Goal: Task Accomplishment & Management: Use online tool/utility

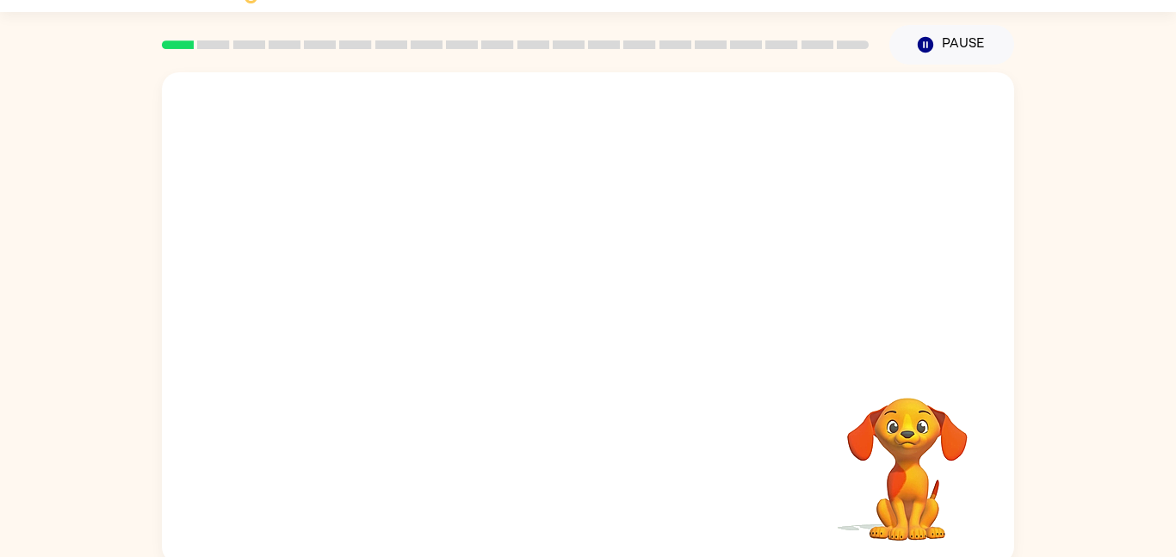
scroll to position [48, 0]
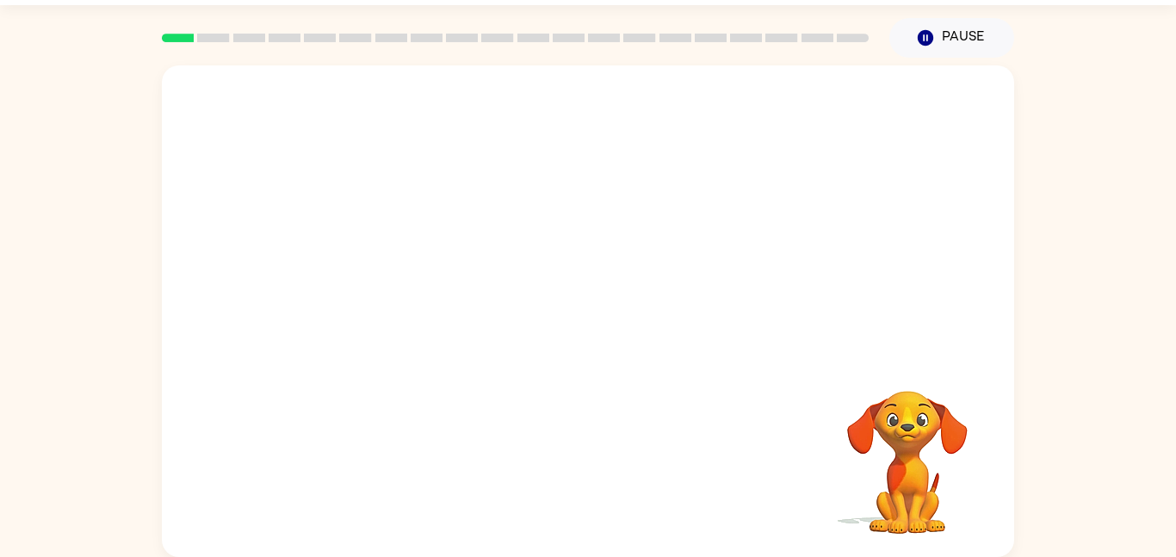
click at [752, 240] on div at bounding box center [588, 209] width 852 height 289
click at [923, 408] on video "Your browser must support playing .mp4 files to use Literably. Please try using…" at bounding box center [907, 450] width 172 height 172
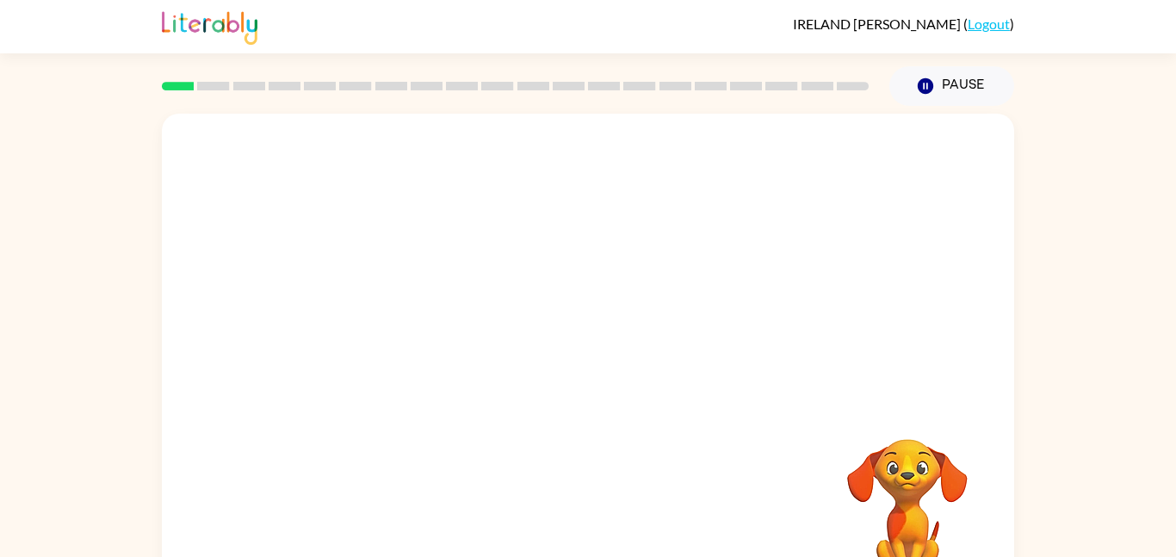
click at [925, 501] on video "Your browser must support playing .mp4 files to use Literably. Please try using…" at bounding box center [907, 498] width 172 height 172
click at [916, 507] on video "Your browser must support playing .mp4 files to use Literably. Please try using…" at bounding box center [907, 498] width 172 height 172
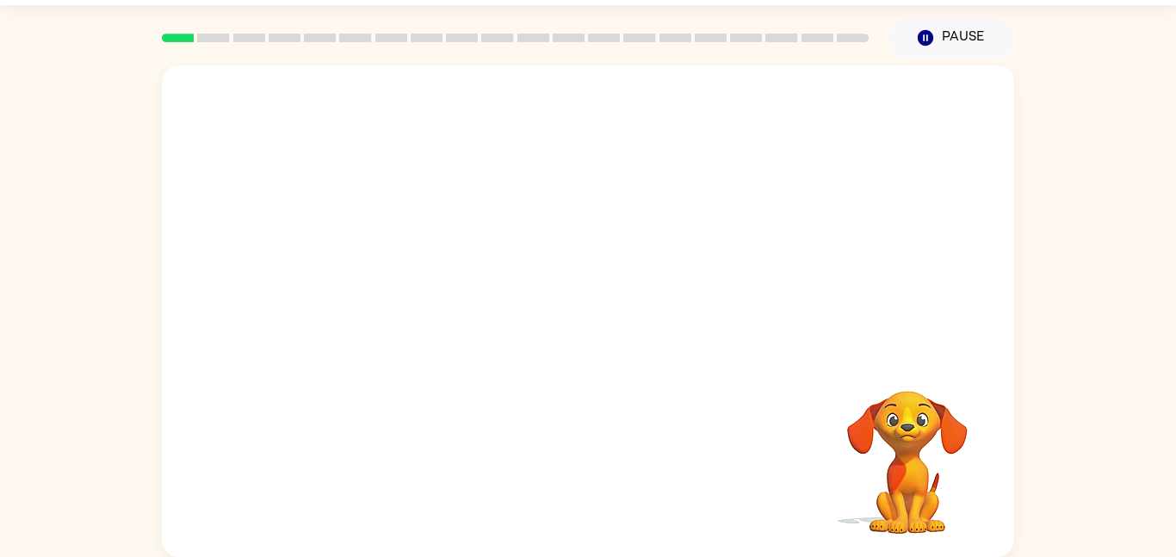
scroll to position [43, 0]
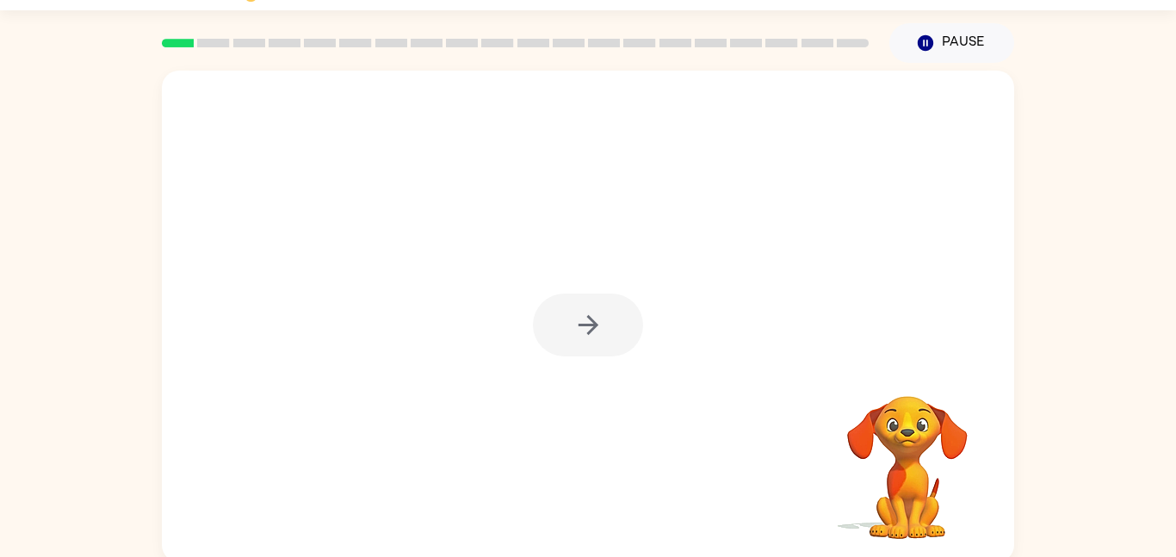
click at [1127, 399] on div "Your browser must support playing .mp4 files to use Literably. Please try using…" at bounding box center [588, 312] width 1176 height 499
click at [582, 321] on icon "button" at bounding box center [588, 325] width 30 height 30
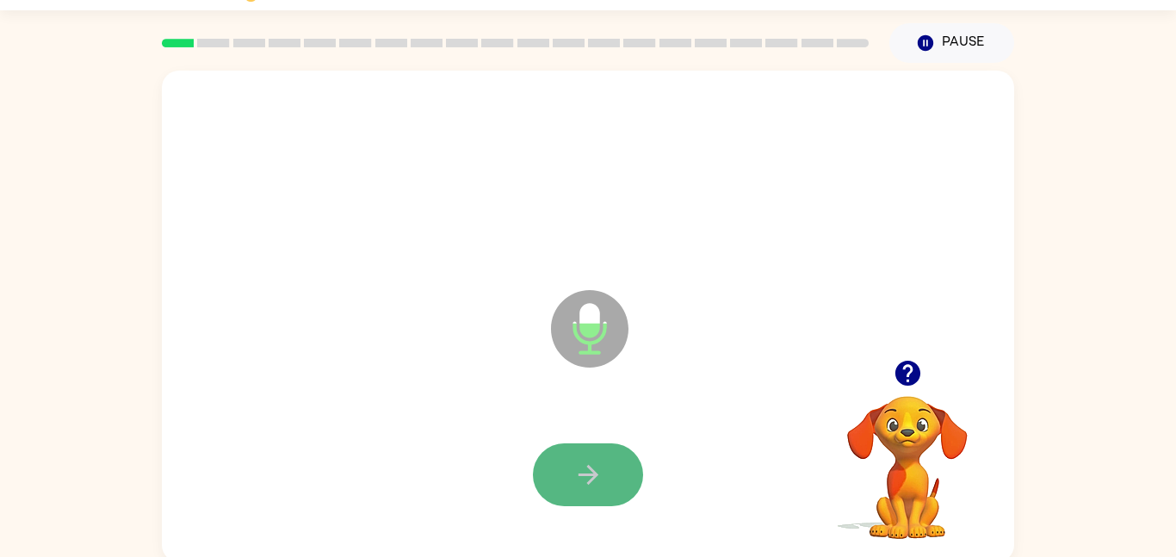
click at [558, 482] on button "button" at bounding box center [588, 474] width 110 height 63
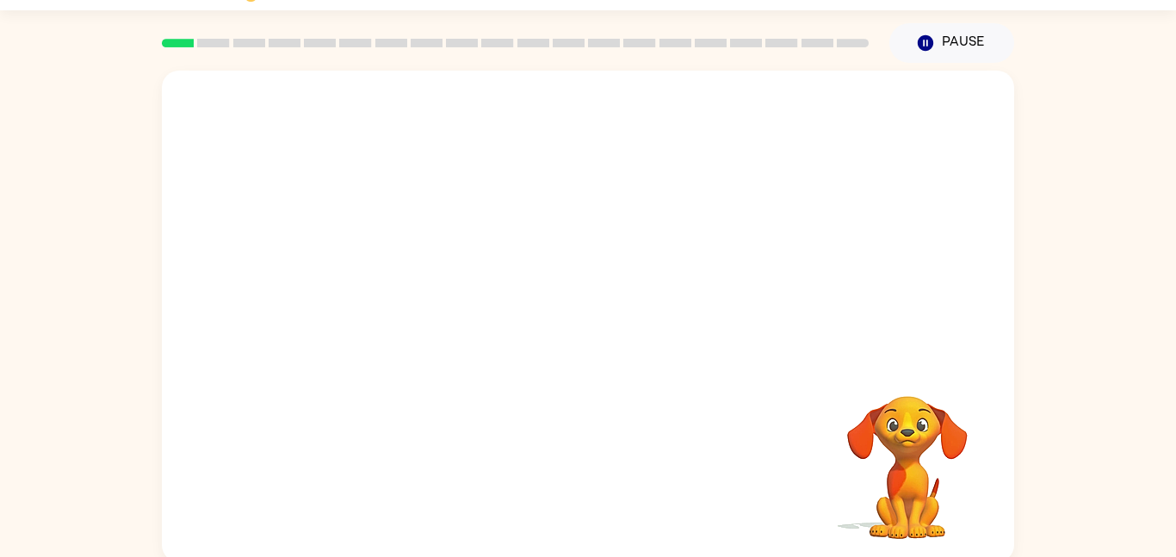
scroll to position [48, 0]
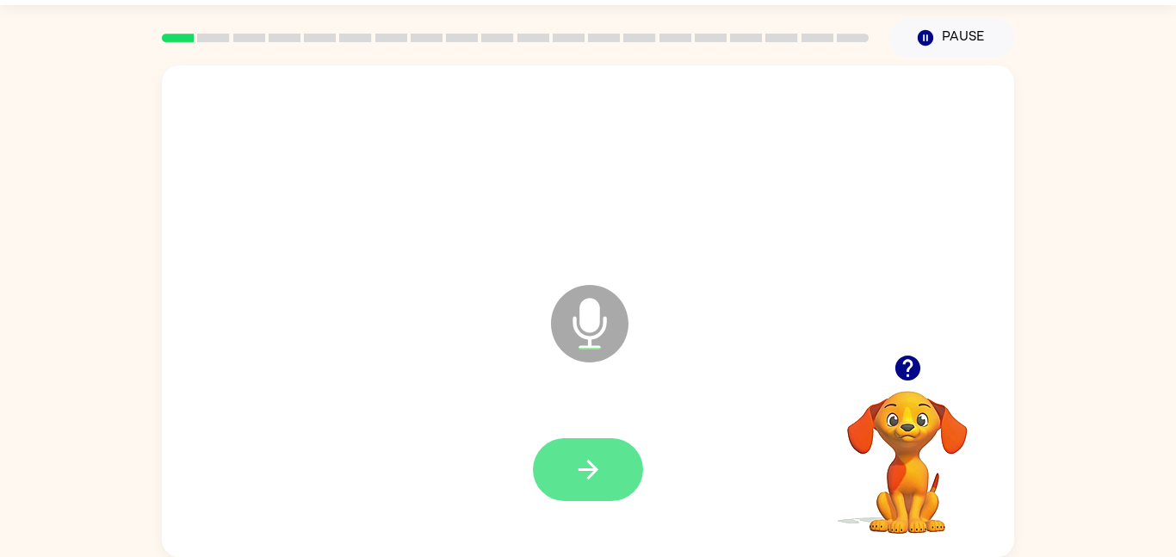
click at [591, 452] on button "button" at bounding box center [588, 469] width 110 height 63
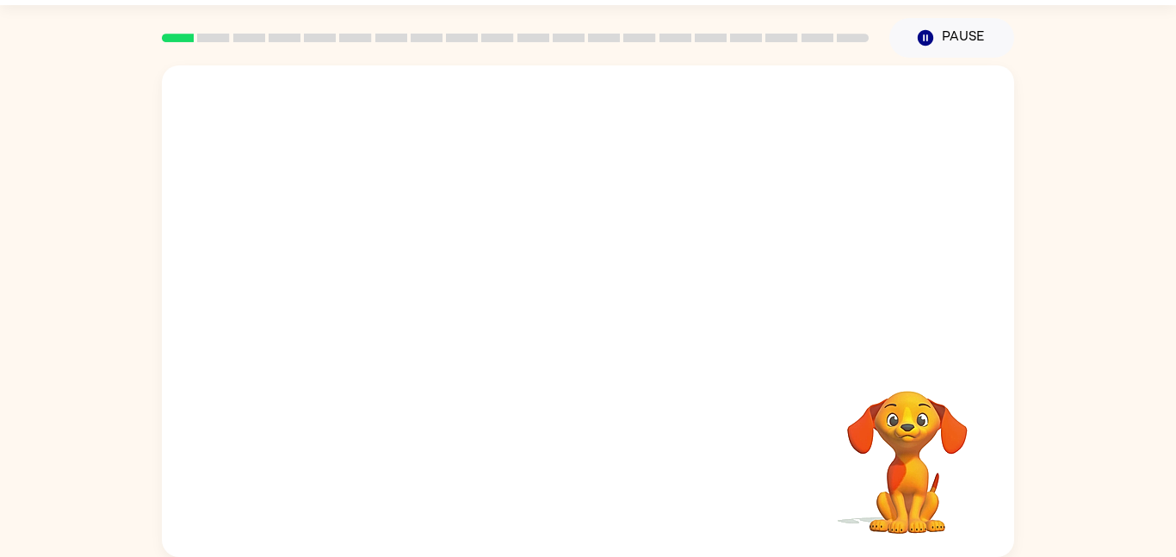
click at [880, 458] on video "Your browser must support playing .mp4 files to use Literably. Please try using…" at bounding box center [907, 450] width 172 height 172
click at [917, 471] on video "Your browser must support playing .mp4 files to use Literably. Please try using…" at bounding box center [907, 450] width 172 height 172
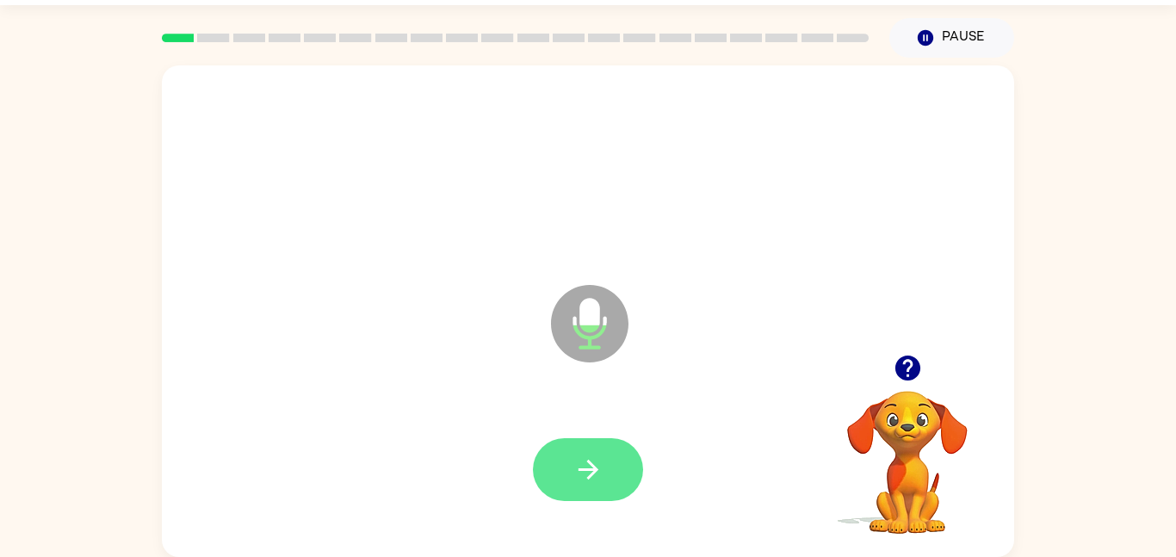
click at [624, 454] on button "button" at bounding box center [588, 469] width 110 height 63
click at [609, 469] on button "button" at bounding box center [588, 469] width 110 height 63
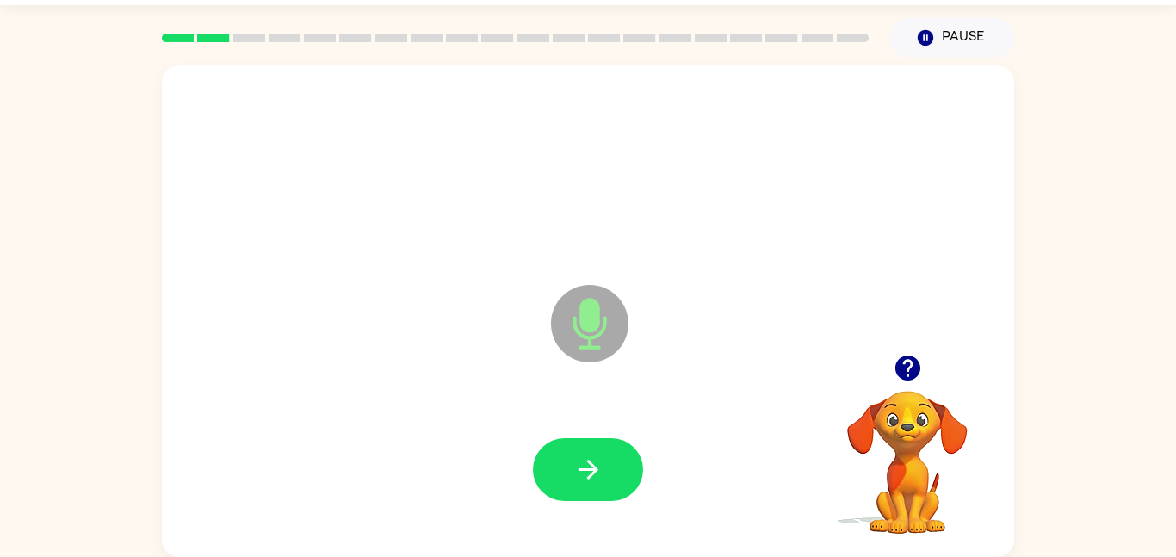
click at [609, 469] on button "button" at bounding box center [588, 469] width 110 height 63
click at [621, 479] on button "button" at bounding box center [588, 469] width 110 height 63
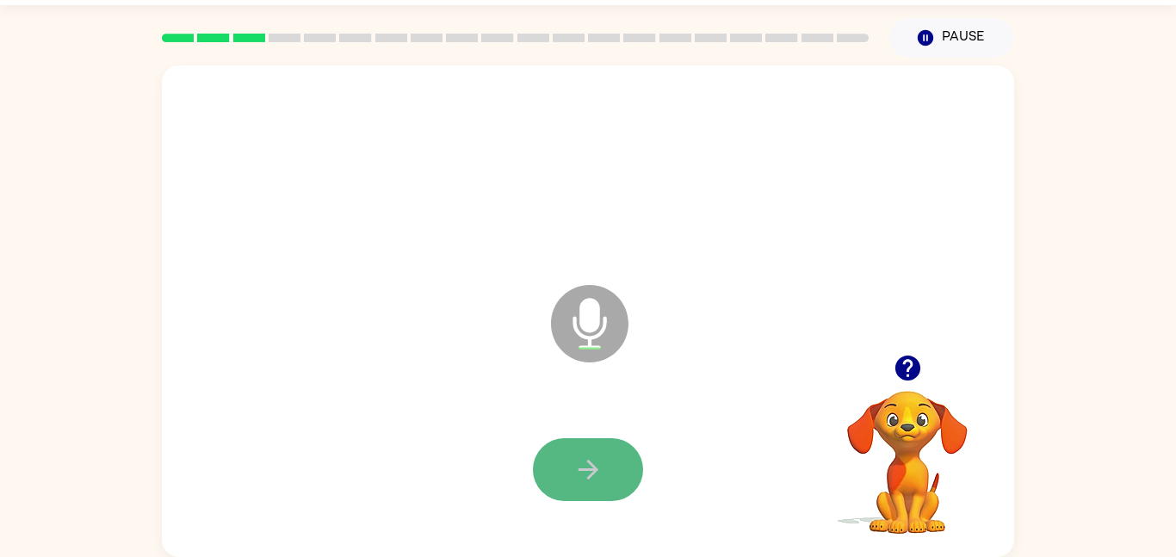
click at [582, 464] on icon "button" at bounding box center [588, 470] width 30 height 30
click at [630, 469] on button "button" at bounding box center [588, 469] width 110 height 63
click at [629, 472] on button "button" at bounding box center [588, 469] width 110 height 63
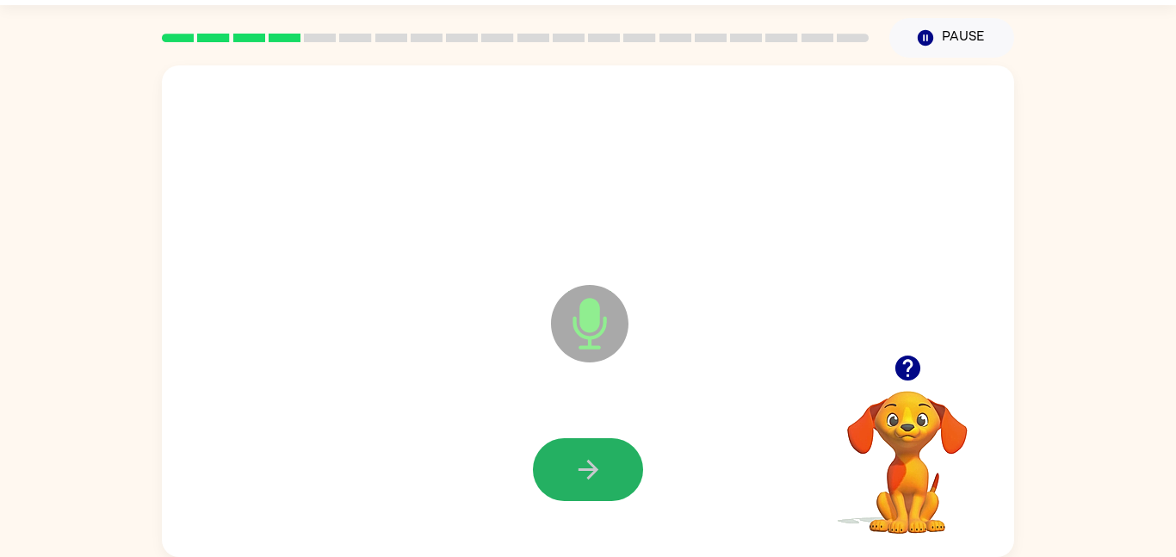
click at [629, 472] on button "button" at bounding box center [588, 469] width 110 height 63
click at [629, 473] on button "button" at bounding box center [588, 469] width 110 height 63
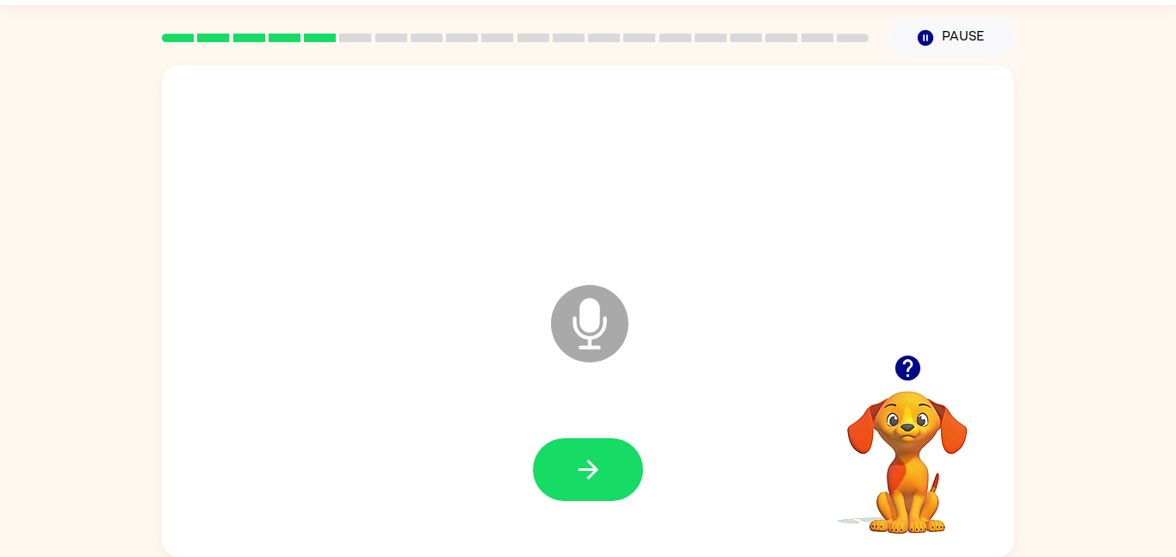
click at [906, 355] on icon "button" at bounding box center [908, 368] width 30 height 30
click at [574, 473] on icon "button" at bounding box center [588, 470] width 30 height 30
click at [624, 455] on button "button" at bounding box center [588, 469] width 110 height 63
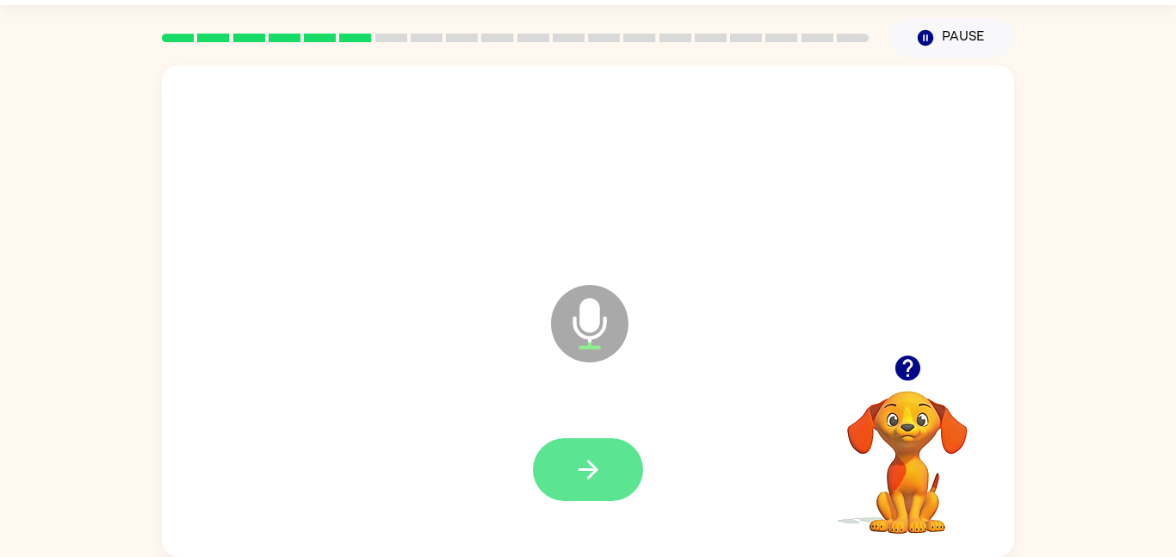
click at [596, 455] on icon "button" at bounding box center [588, 470] width 30 height 30
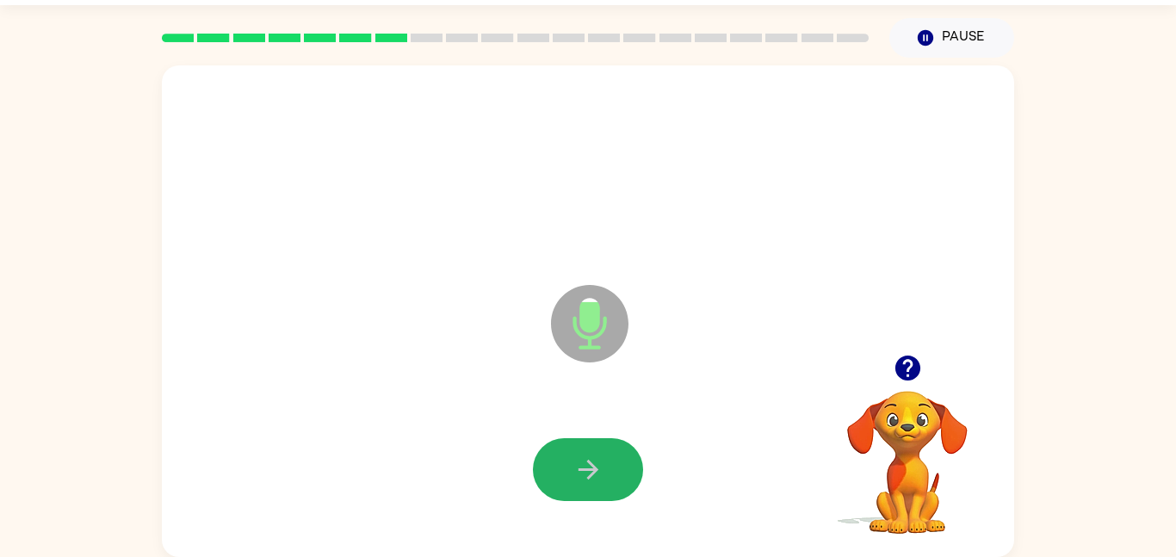
click at [596, 455] on icon "button" at bounding box center [588, 470] width 30 height 30
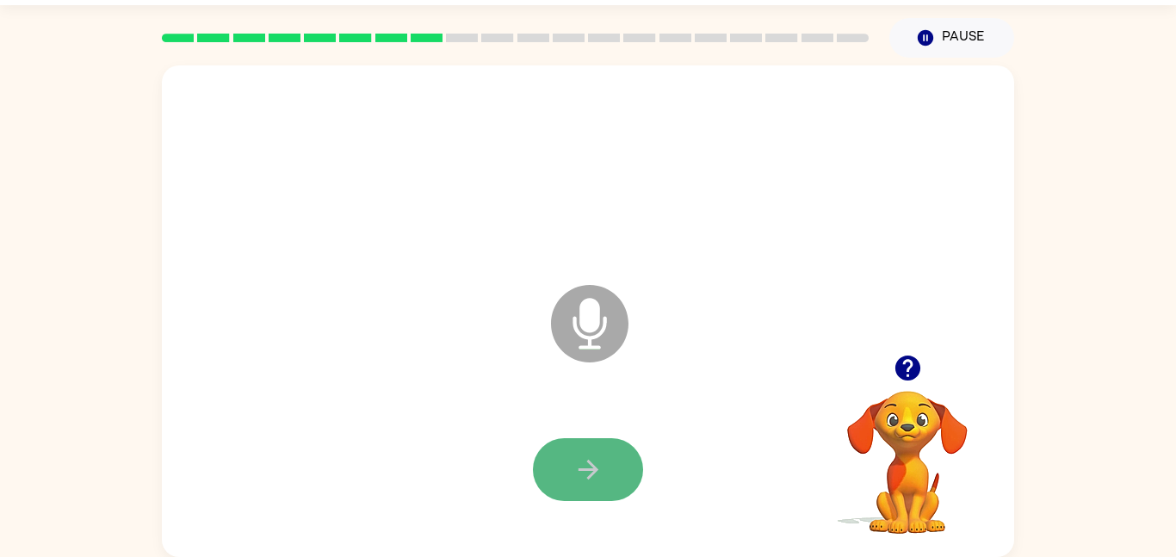
click at [596, 455] on icon "button" at bounding box center [588, 470] width 30 height 30
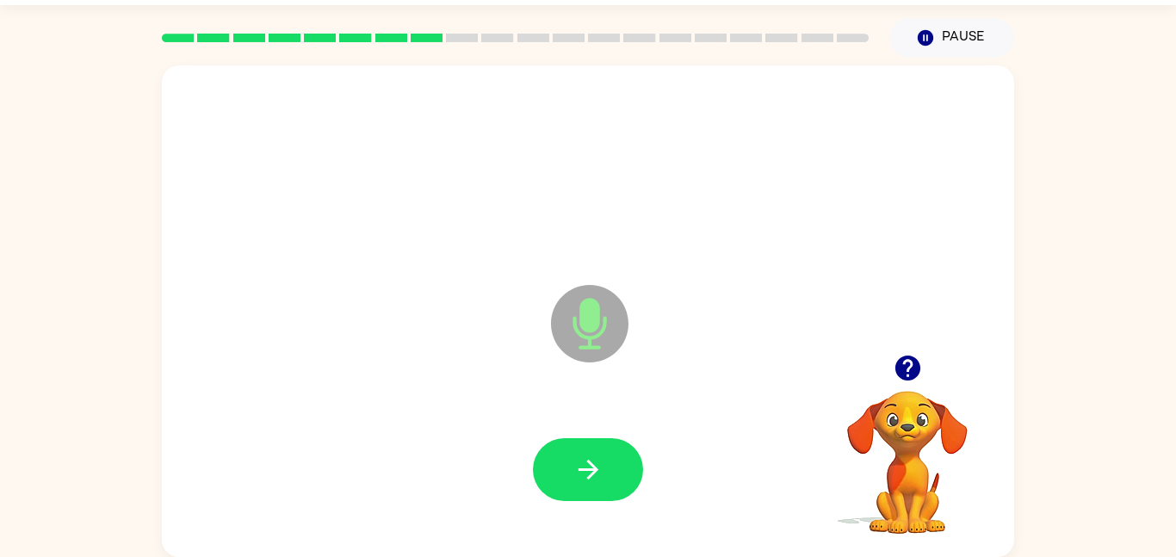
click at [596, 455] on icon "button" at bounding box center [588, 470] width 30 height 30
click at [914, 372] on icon "button" at bounding box center [906, 368] width 25 height 25
click at [594, 446] on button "button" at bounding box center [588, 469] width 110 height 63
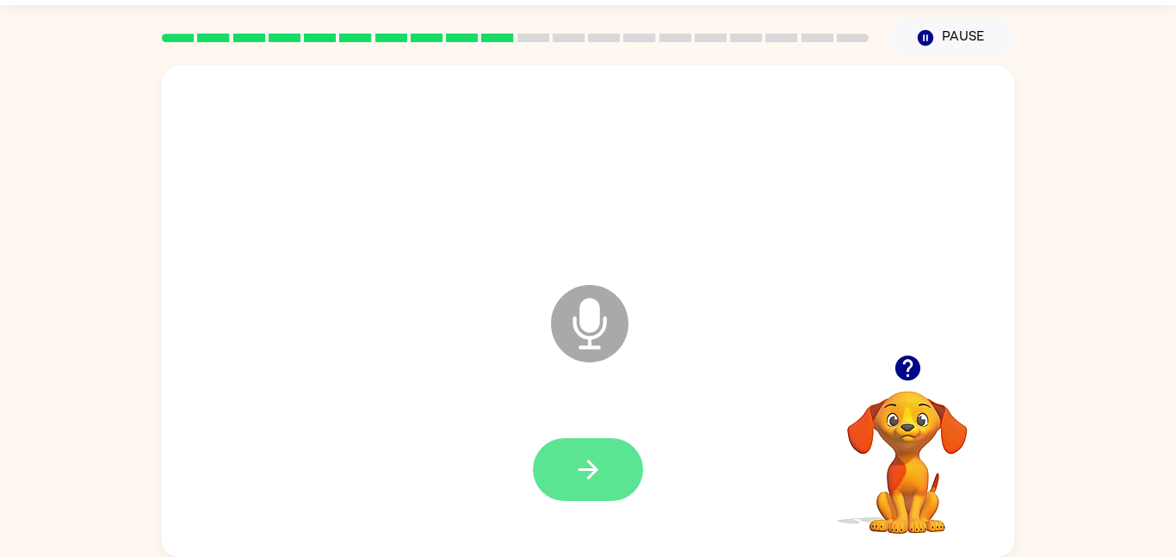
click at [591, 463] on icon "button" at bounding box center [588, 470] width 20 height 20
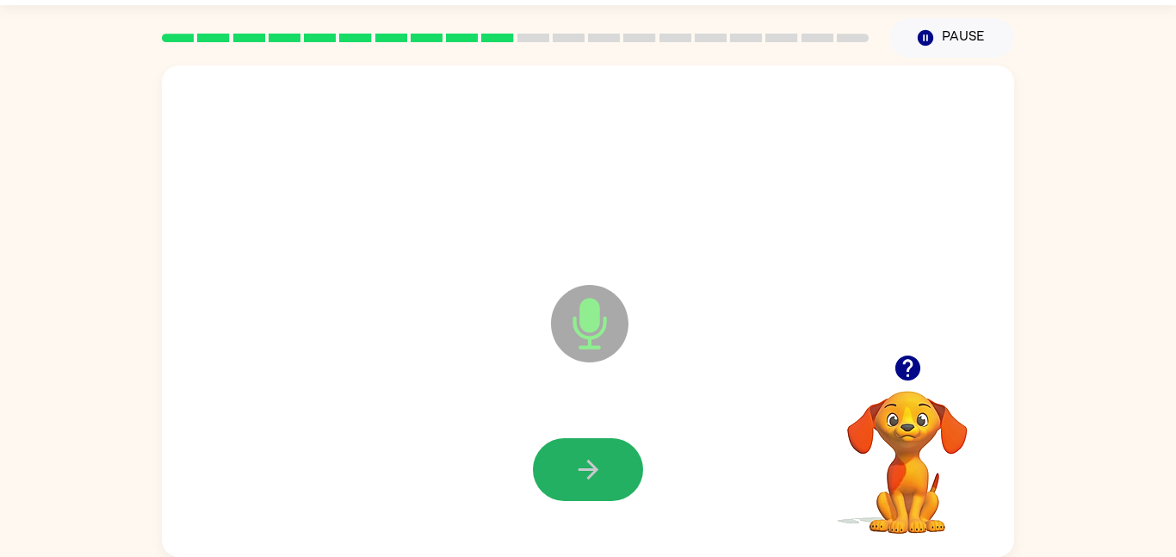
click at [591, 463] on icon "button" at bounding box center [588, 470] width 20 height 20
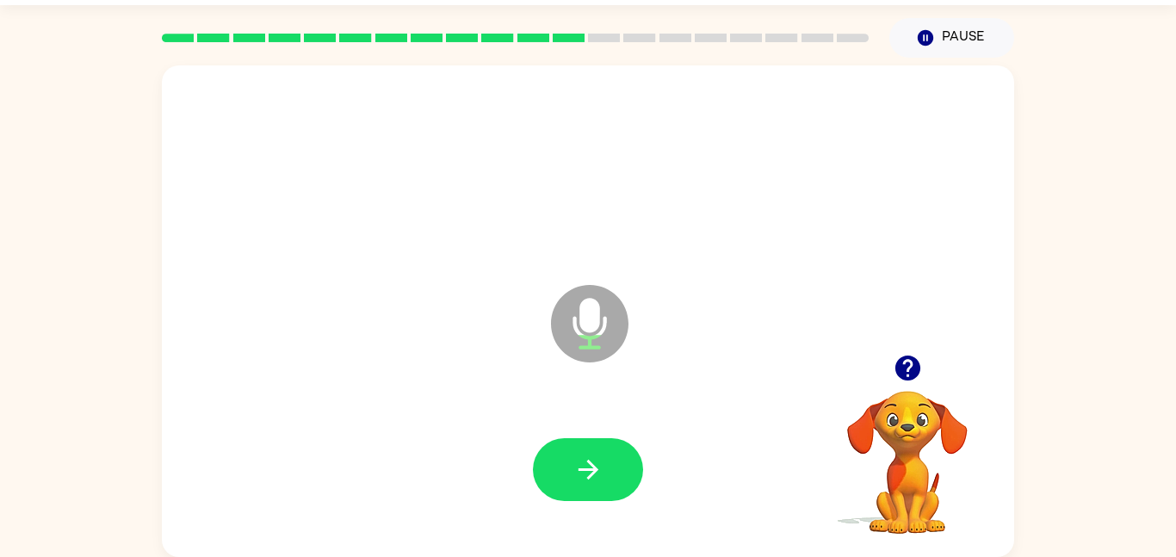
click at [899, 387] on button "button" at bounding box center [908, 368] width 44 height 44
click at [612, 471] on button "button" at bounding box center [588, 469] width 110 height 63
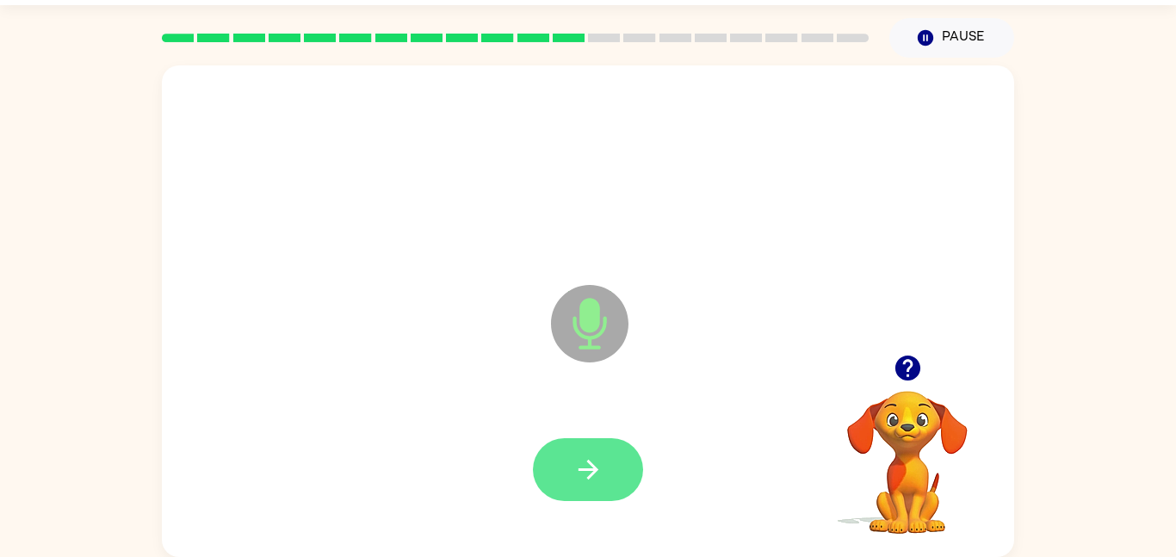
click at [554, 461] on button "button" at bounding box center [588, 469] width 110 height 63
click at [609, 451] on button "button" at bounding box center [588, 469] width 110 height 63
click at [556, 466] on button "button" at bounding box center [588, 469] width 110 height 63
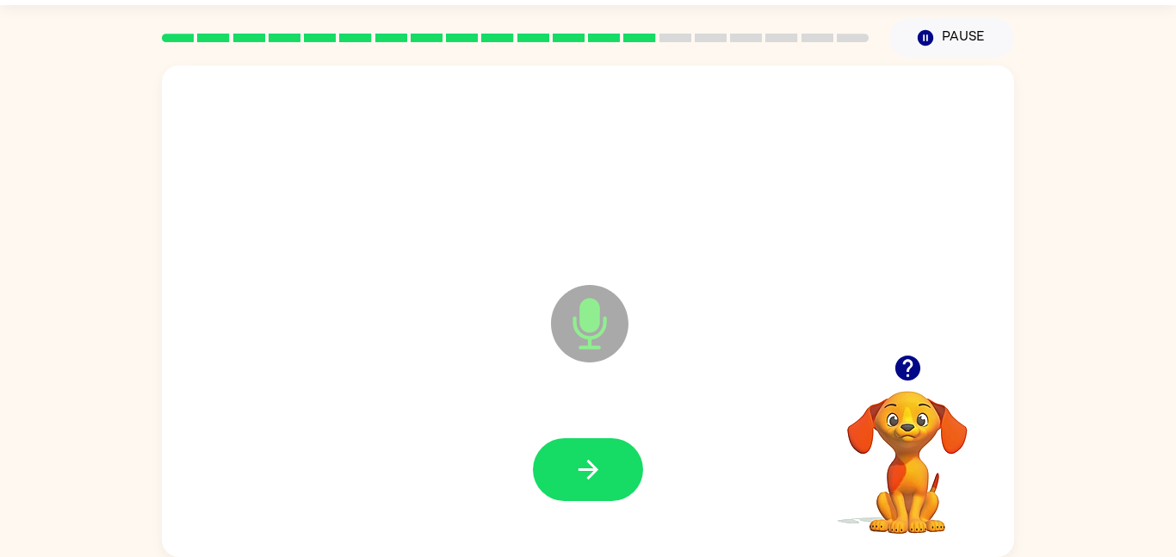
click at [556, 466] on button "button" at bounding box center [588, 469] width 110 height 63
click at [646, 479] on div at bounding box center [588, 469] width 818 height 141
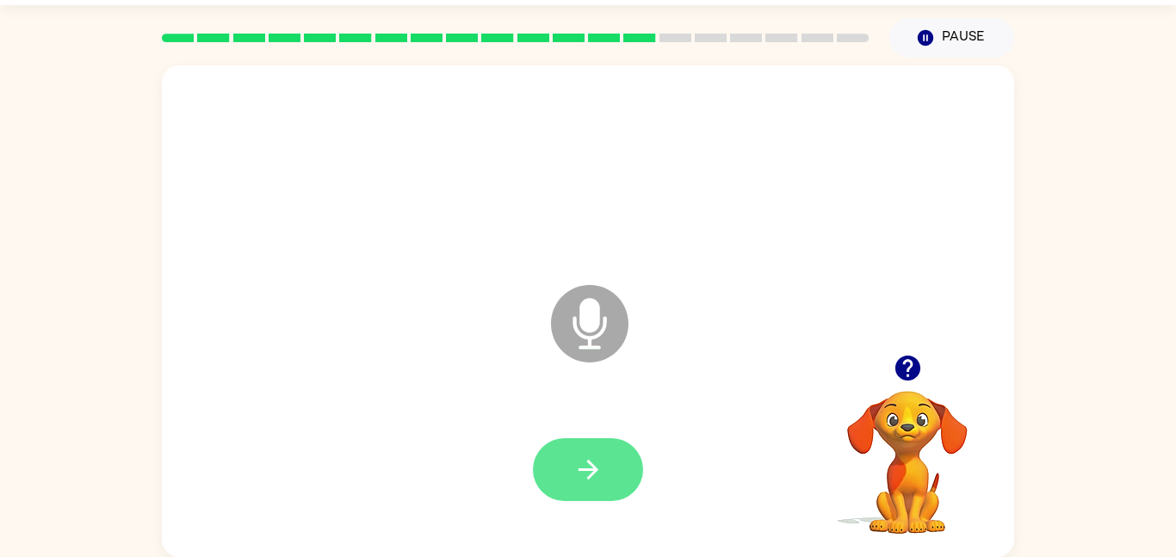
click at [629, 474] on button "button" at bounding box center [588, 469] width 110 height 63
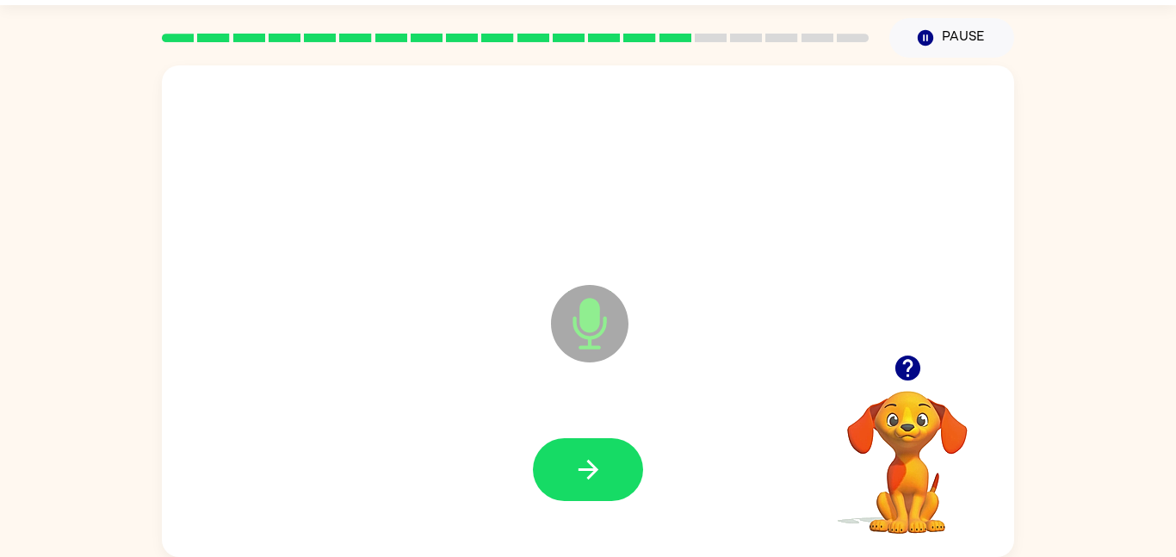
click at [629, 474] on button "button" at bounding box center [588, 469] width 110 height 63
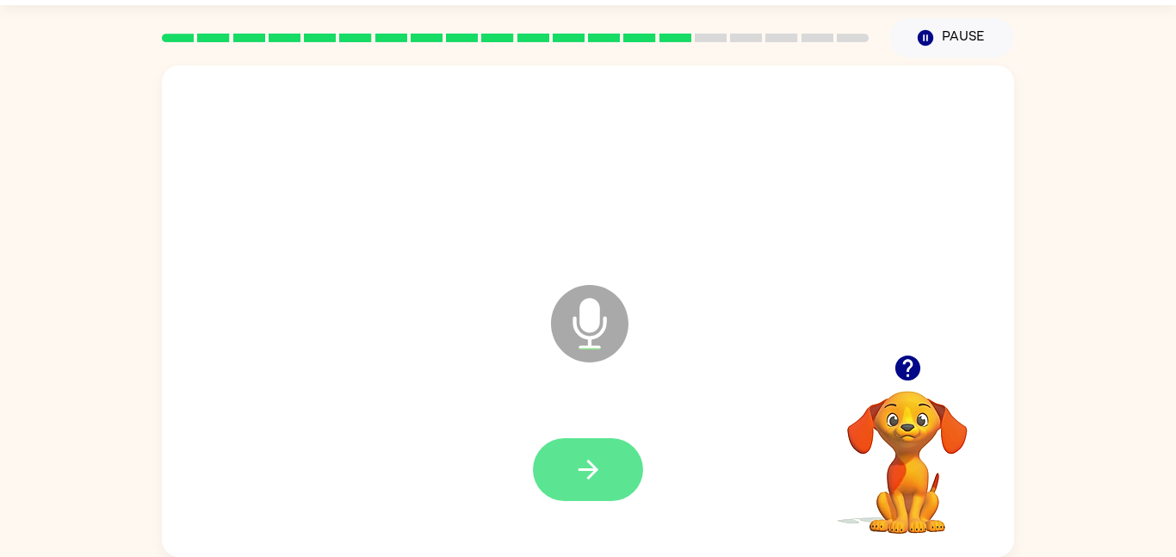
click at [598, 458] on icon "button" at bounding box center [588, 470] width 30 height 30
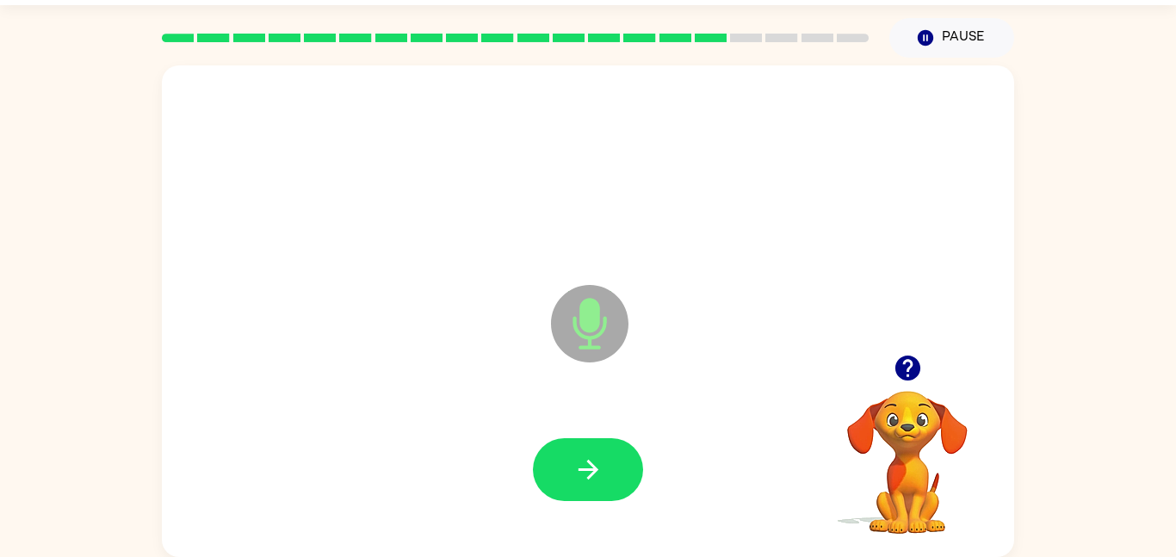
click at [598, 458] on icon "button" at bounding box center [588, 470] width 30 height 30
click at [614, 473] on button "button" at bounding box center [588, 469] width 110 height 63
click at [899, 356] on icon "button" at bounding box center [908, 368] width 30 height 30
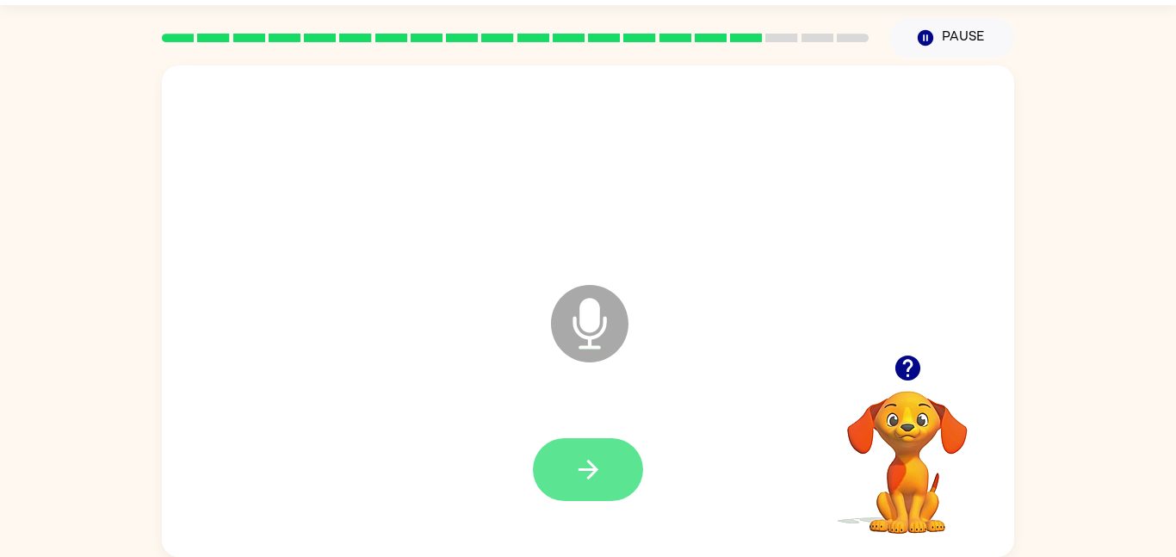
click at [605, 447] on button "button" at bounding box center [588, 469] width 110 height 63
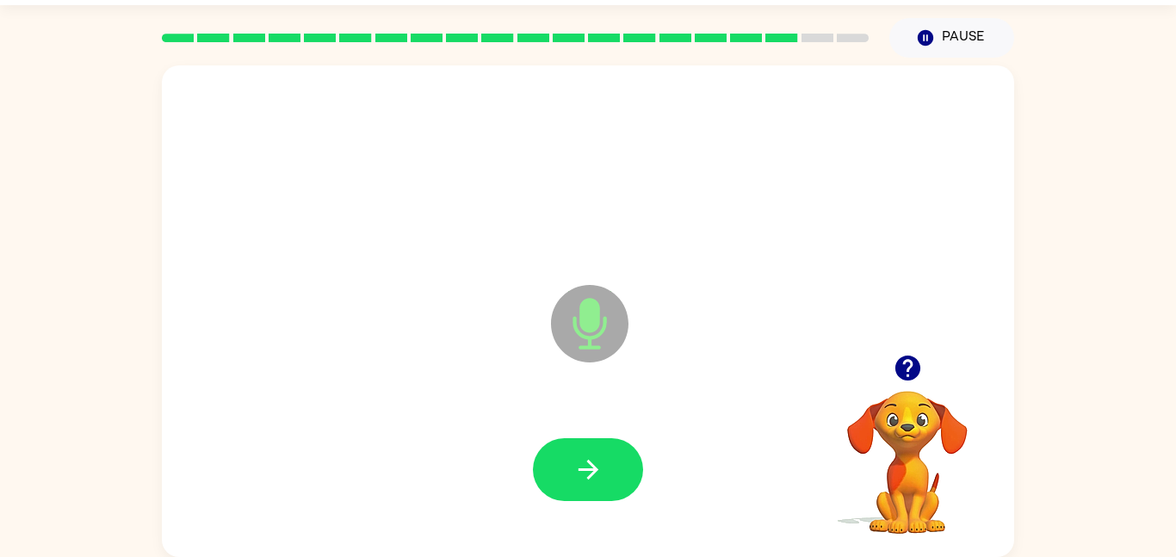
click at [605, 447] on button "button" at bounding box center [588, 469] width 110 height 63
click at [603, 448] on button "button" at bounding box center [588, 469] width 110 height 63
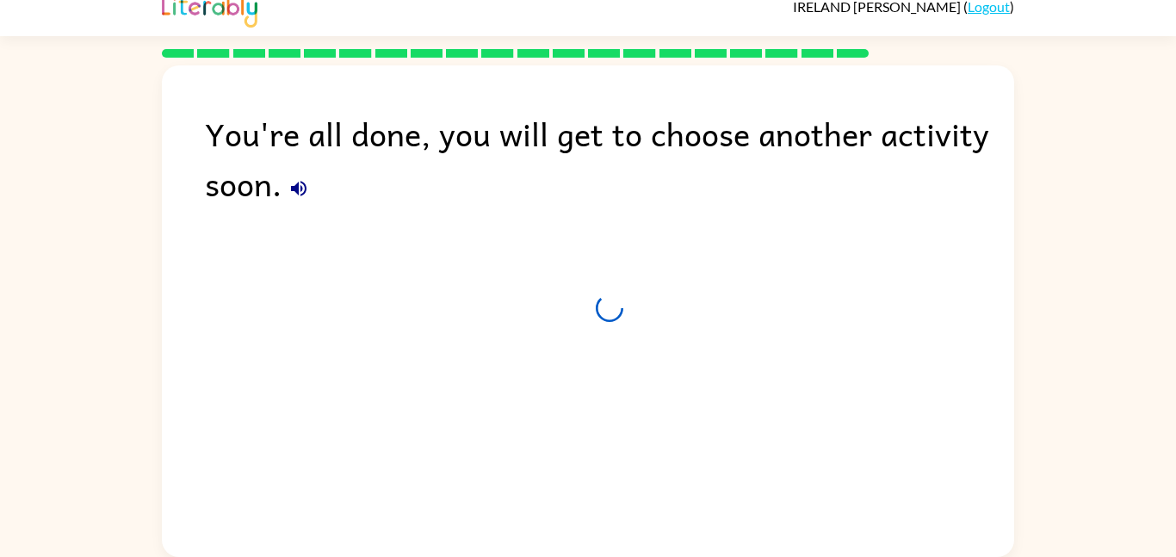
scroll to position [17, 0]
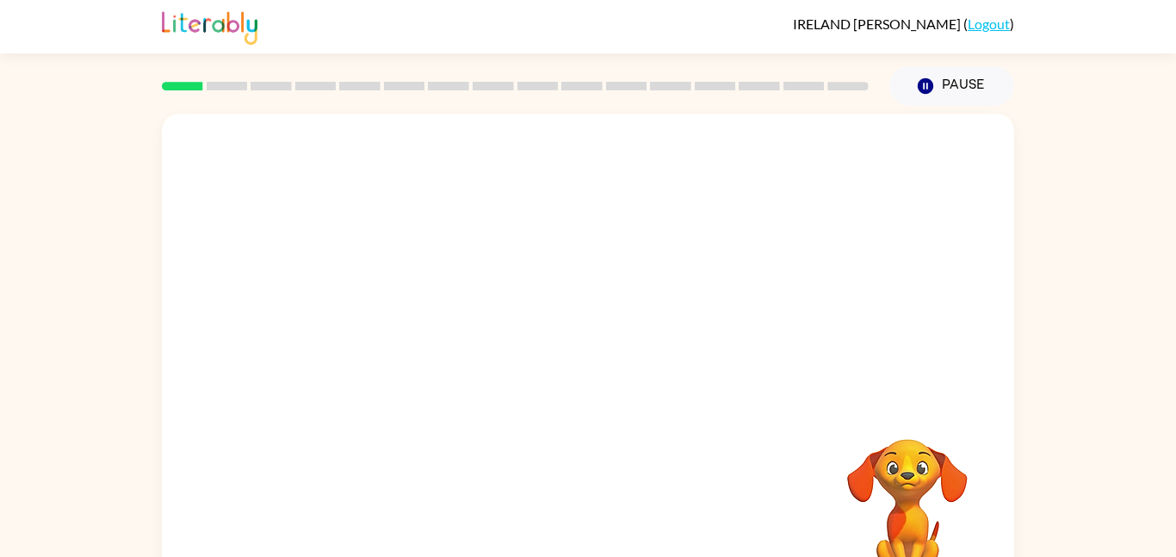
scroll to position [48, 0]
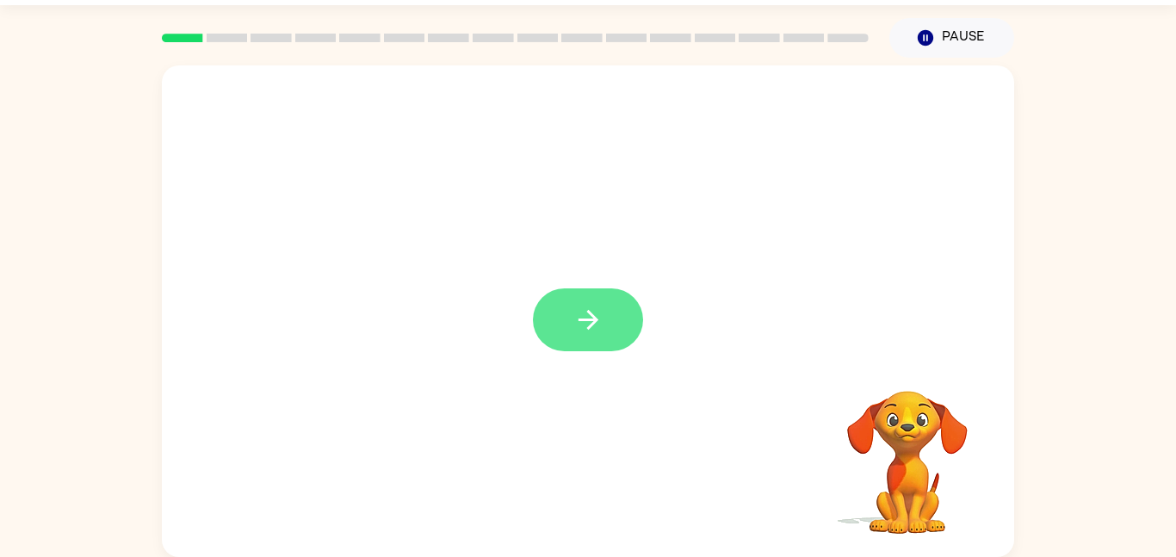
click at [622, 329] on button "button" at bounding box center [588, 319] width 110 height 63
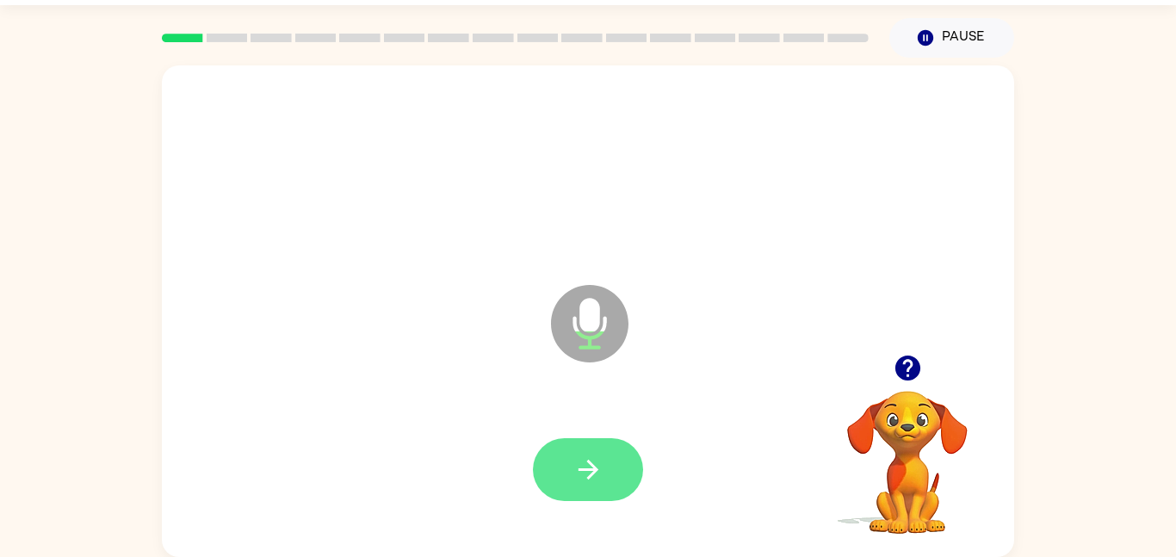
click at [594, 438] on button "button" at bounding box center [588, 469] width 110 height 63
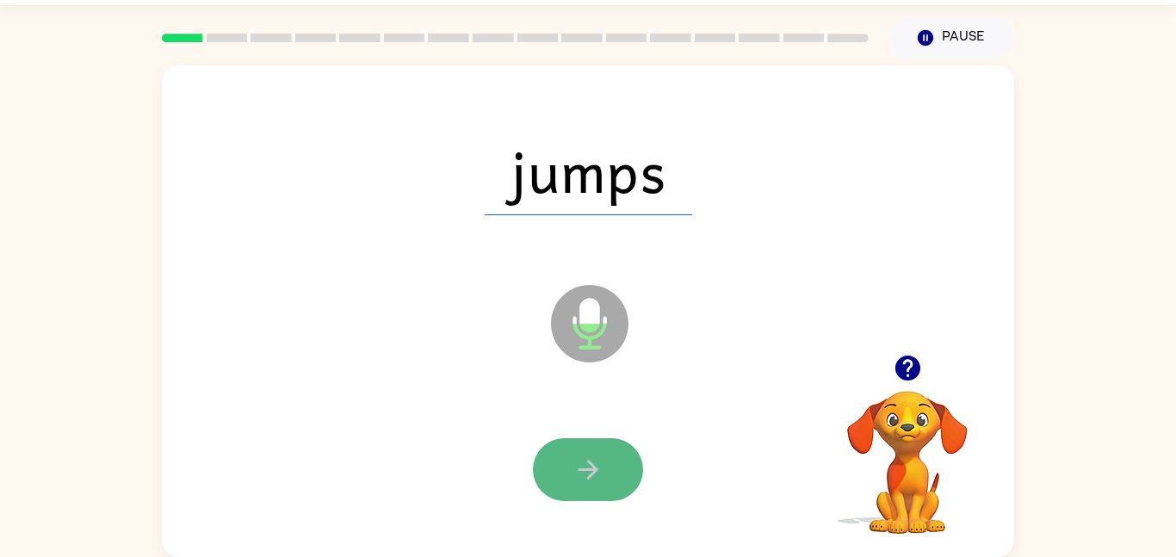
click at [571, 465] on button "button" at bounding box center [588, 469] width 110 height 63
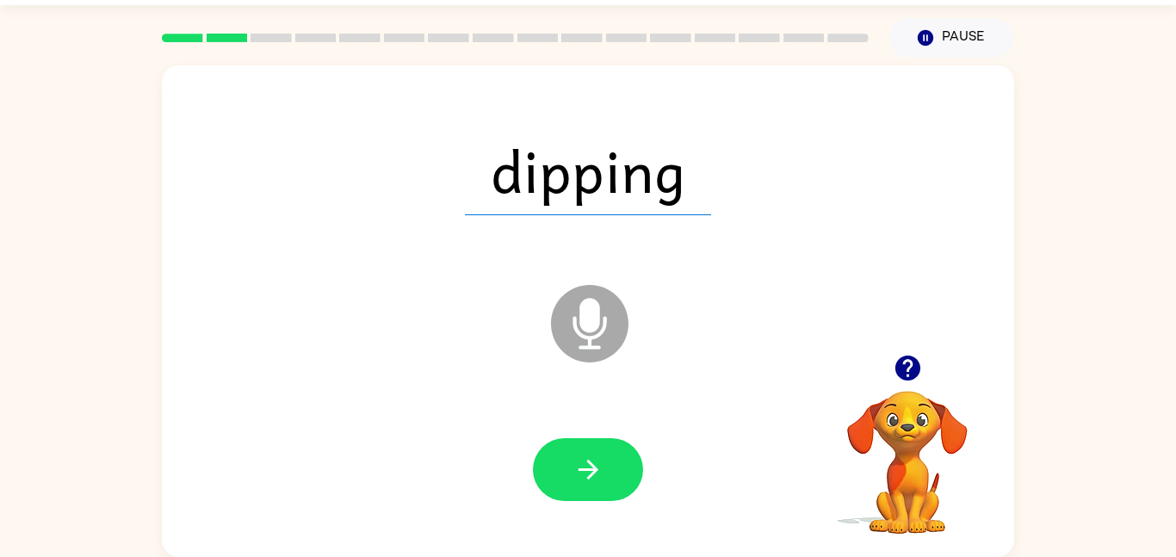
click at [571, 465] on button "button" at bounding box center [588, 469] width 110 height 63
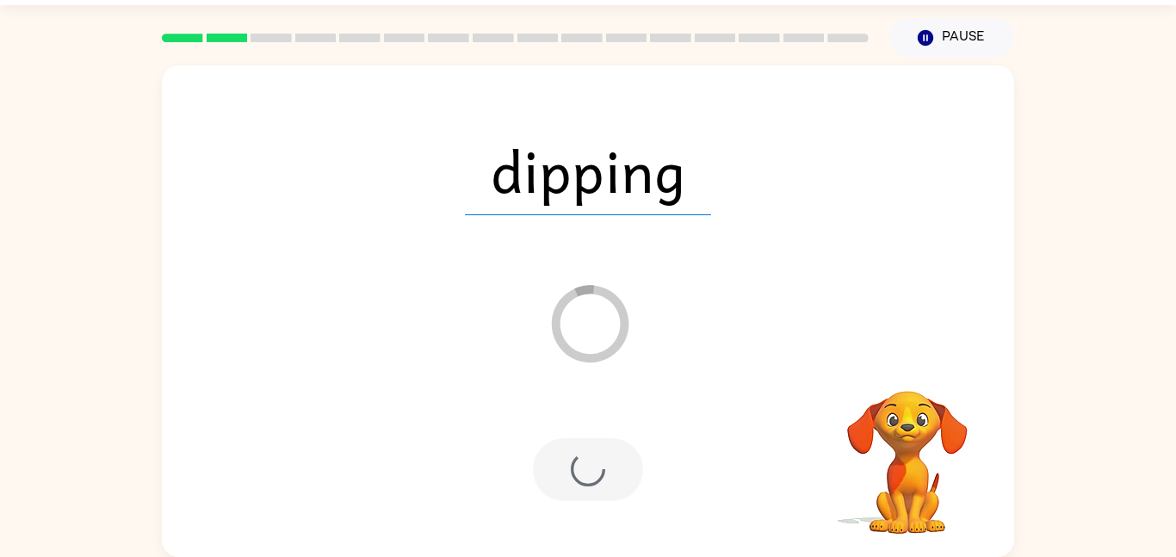
click at [571, 465] on div at bounding box center [588, 469] width 110 height 63
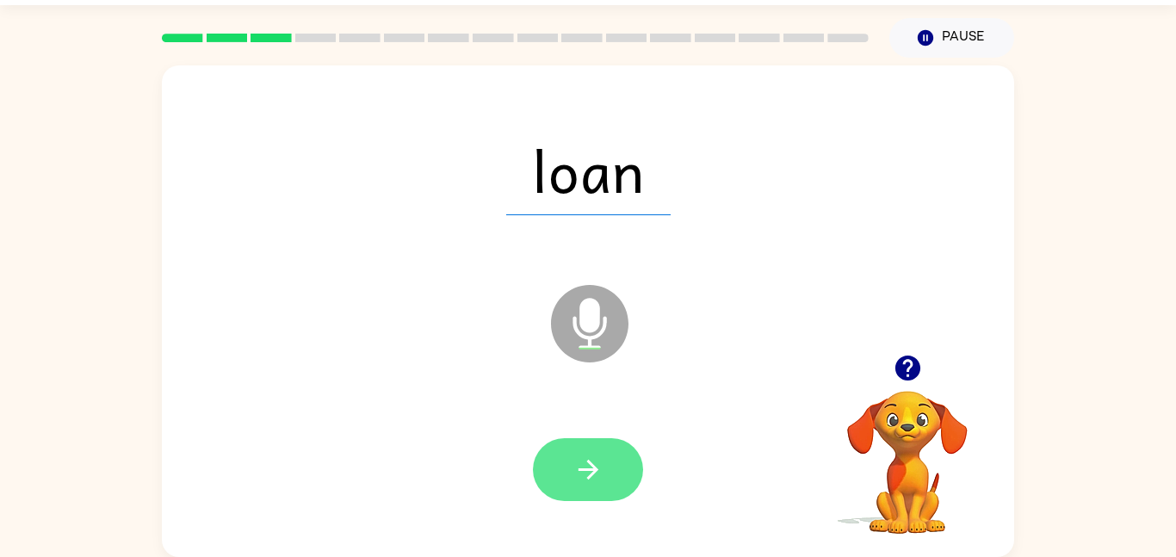
click at [599, 472] on icon "button" at bounding box center [588, 470] width 30 height 30
click at [618, 469] on button "button" at bounding box center [588, 469] width 110 height 63
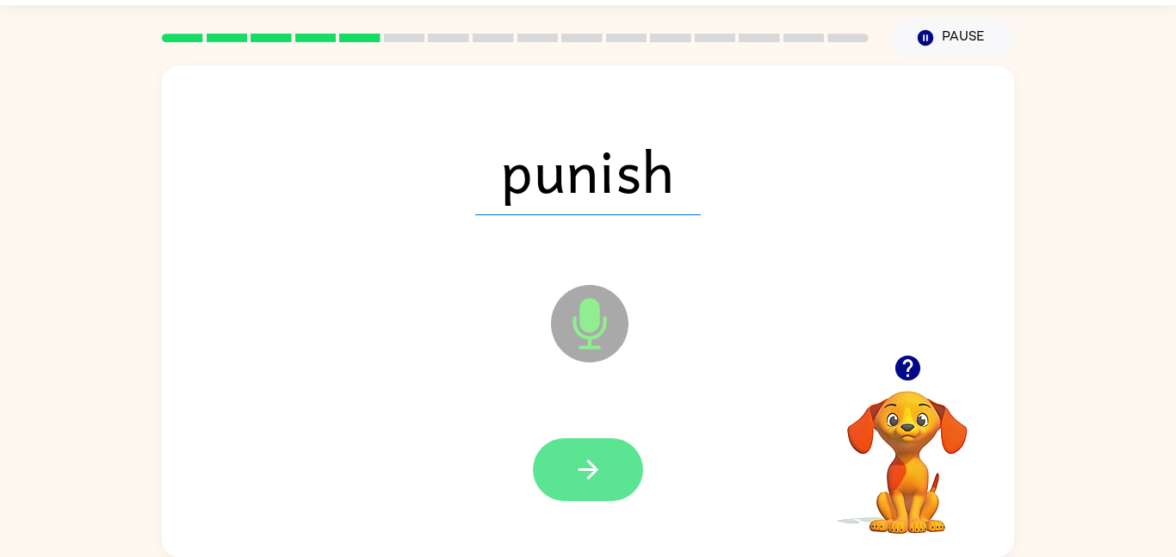
click at [603, 486] on button "button" at bounding box center [588, 469] width 110 height 63
click at [613, 488] on button "button" at bounding box center [588, 469] width 110 height 63
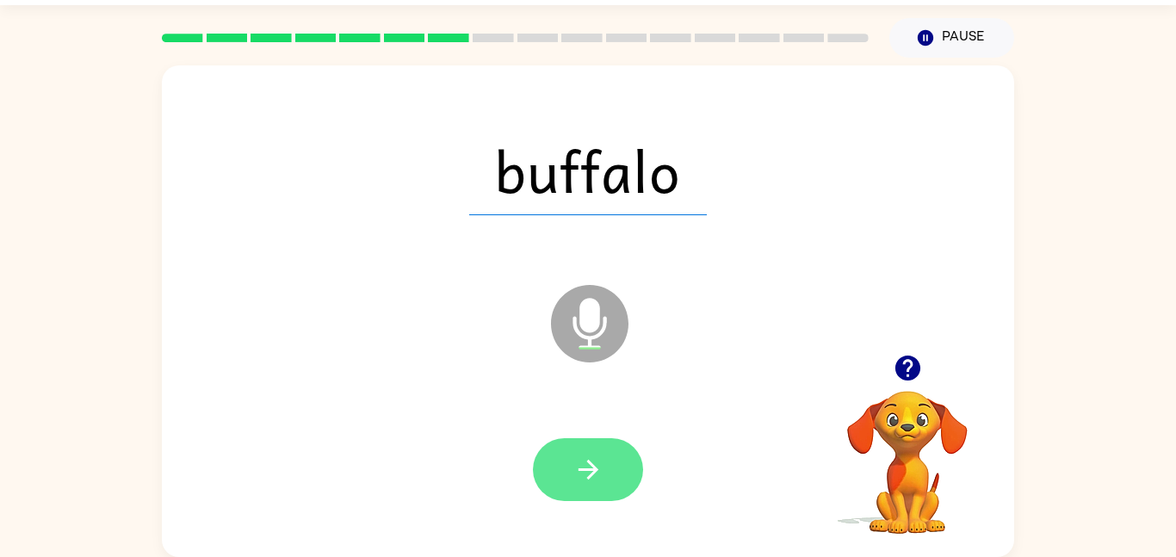
click at [578, 476] on icon "button" at bounding box center [588, 470] width 30 height 30
click at [591, 476] on icon "button" at bounding box center [588, 470] width 20 height 20
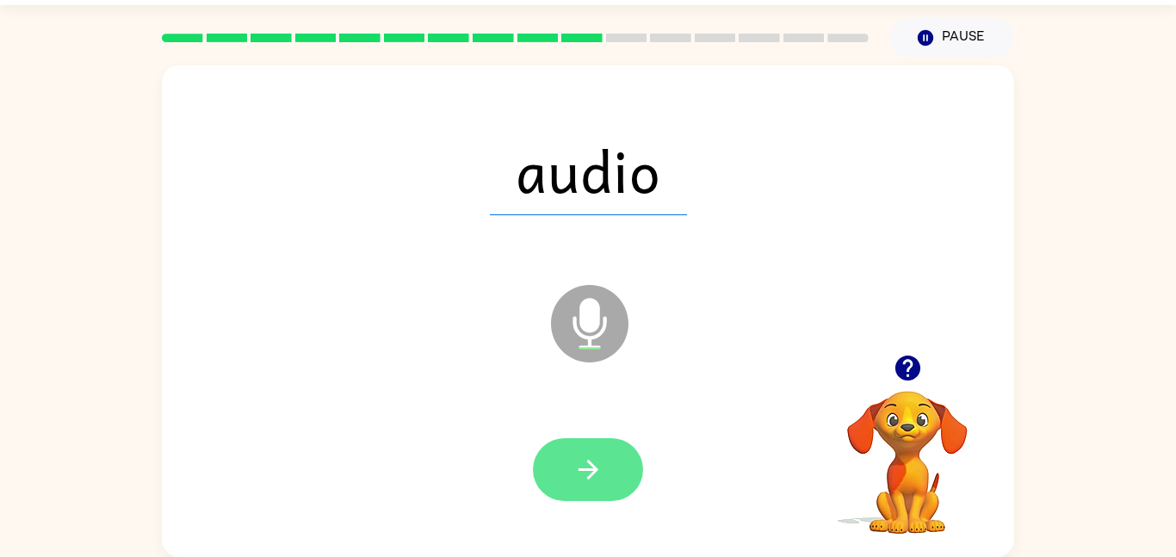
click at [591, 467] on icon "button" at bounding box center [588, 470] width 30 height 30
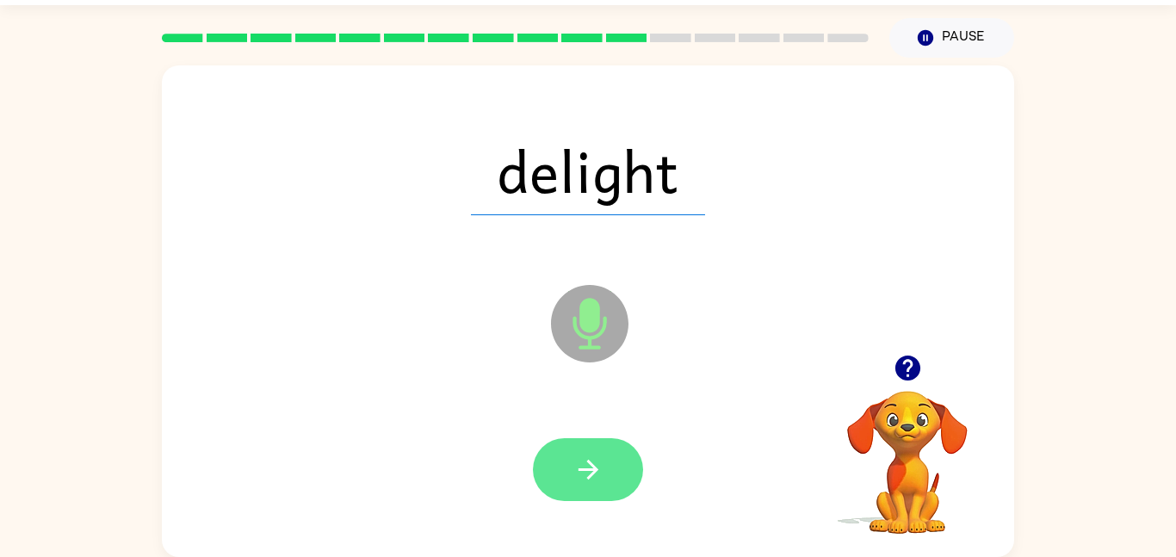
click at [560, 440] on button "button" at bounding box center [588, 469] width 110 height 63
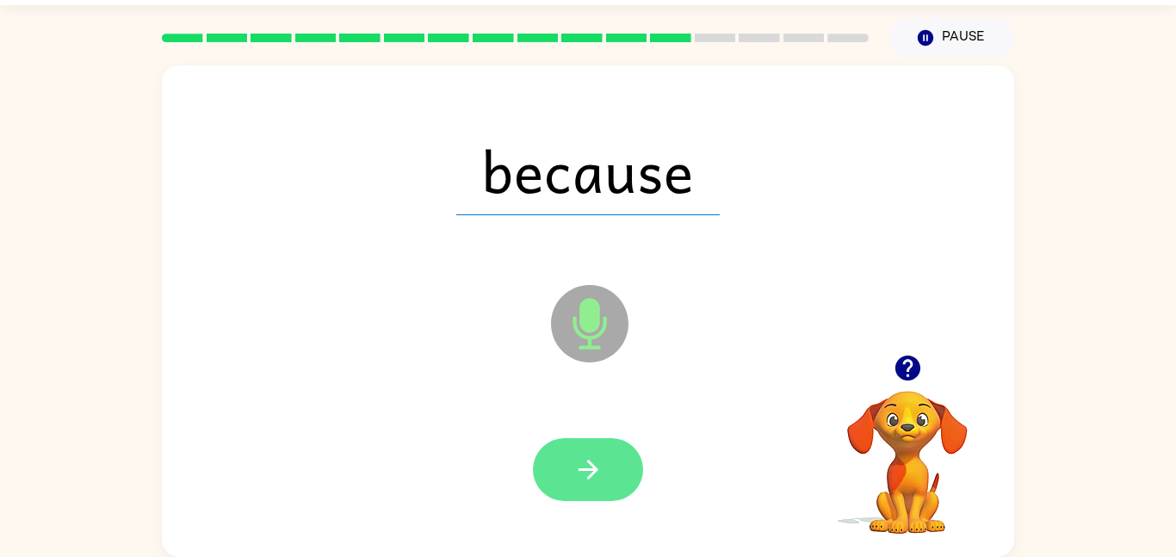
click at [590, 453] on button "button" at bounding box center [588, 469] width 110 height 63
click at [597, 448] on button "button" at bounding box center [588, 469] width 110 height 63
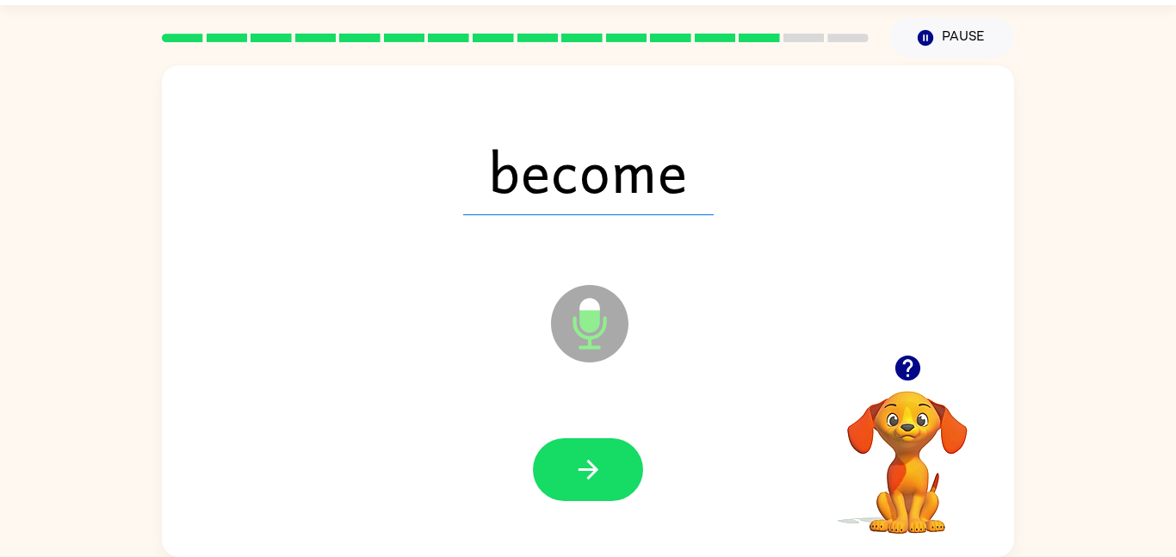
click at [584, 312] on icon "Microphone The Microphone is here when it is your turn to talk" at bounding box center [676, 345] width 258 height 129
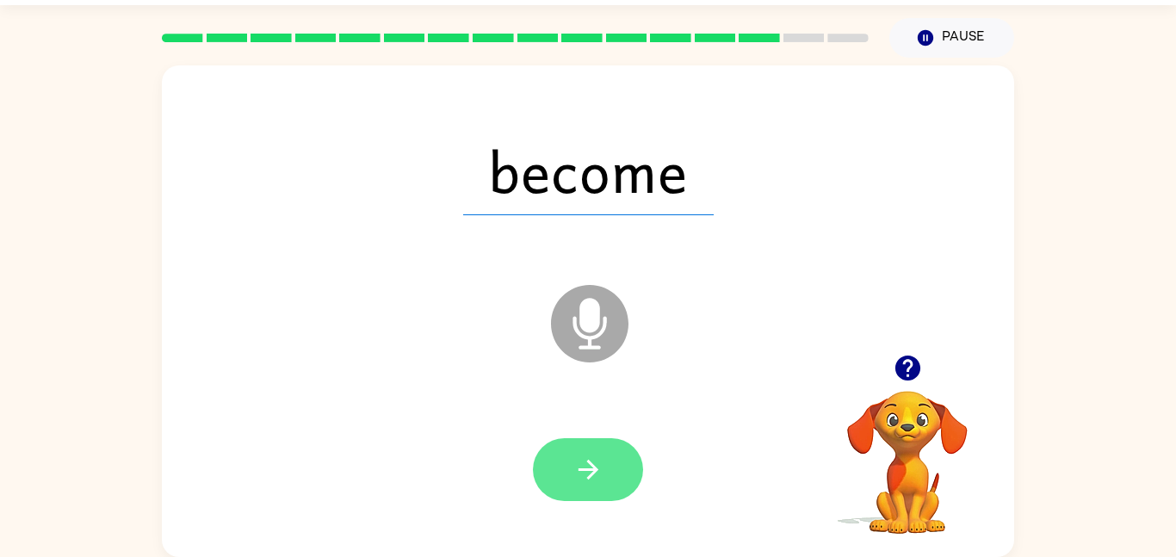
click at [610, 465] on button "button" at bounding box center [588, 469] width 110 height 63
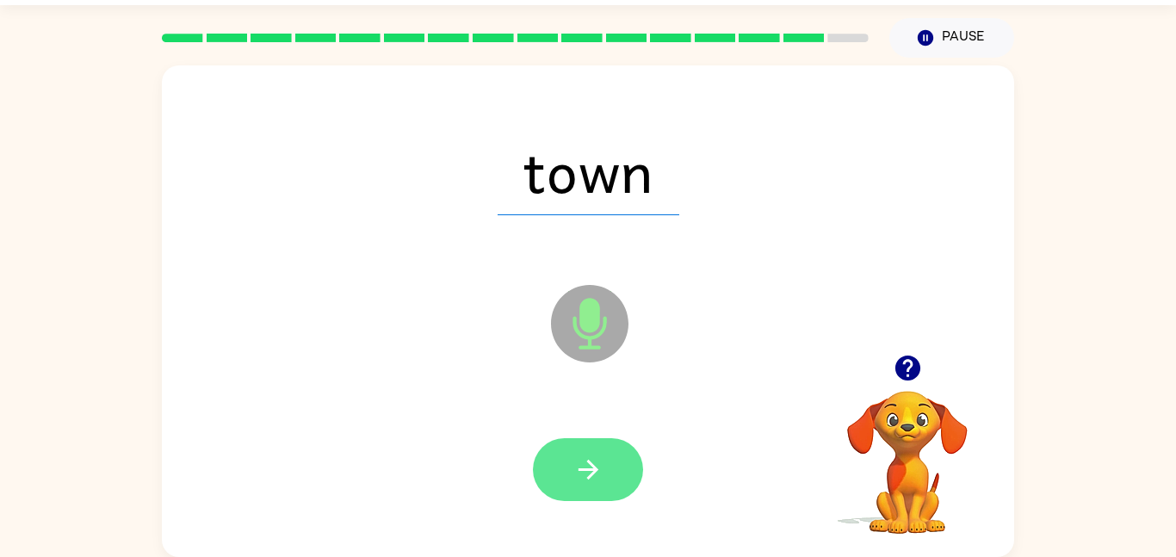
click at [587, 470] on icon "button" at bounding box center [588, 470] width 20 height 20
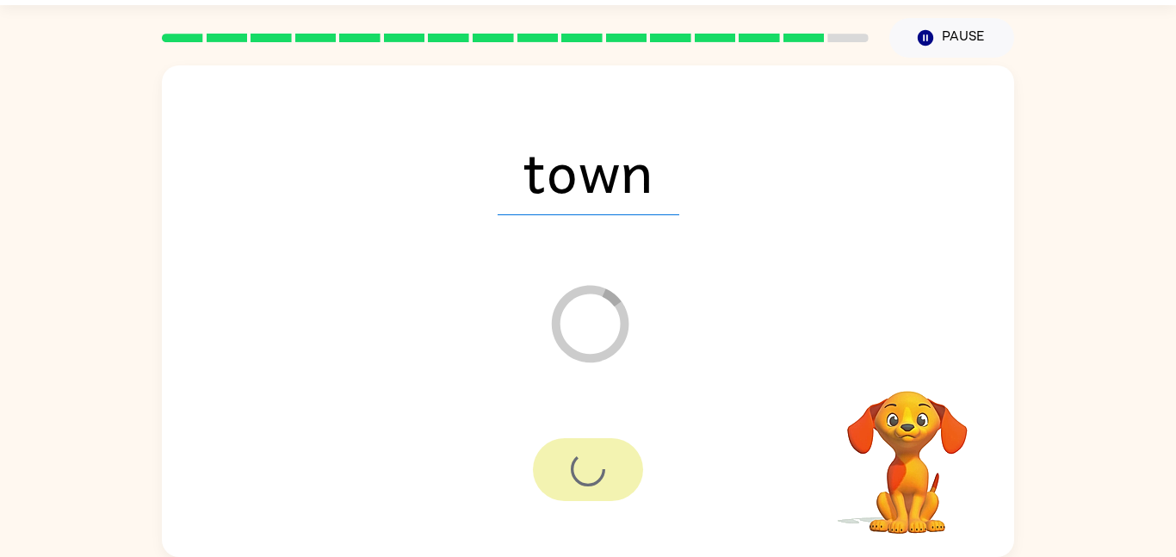
scroll to position [17, 0]
